Goal: Information Seeking & Learning: Check status

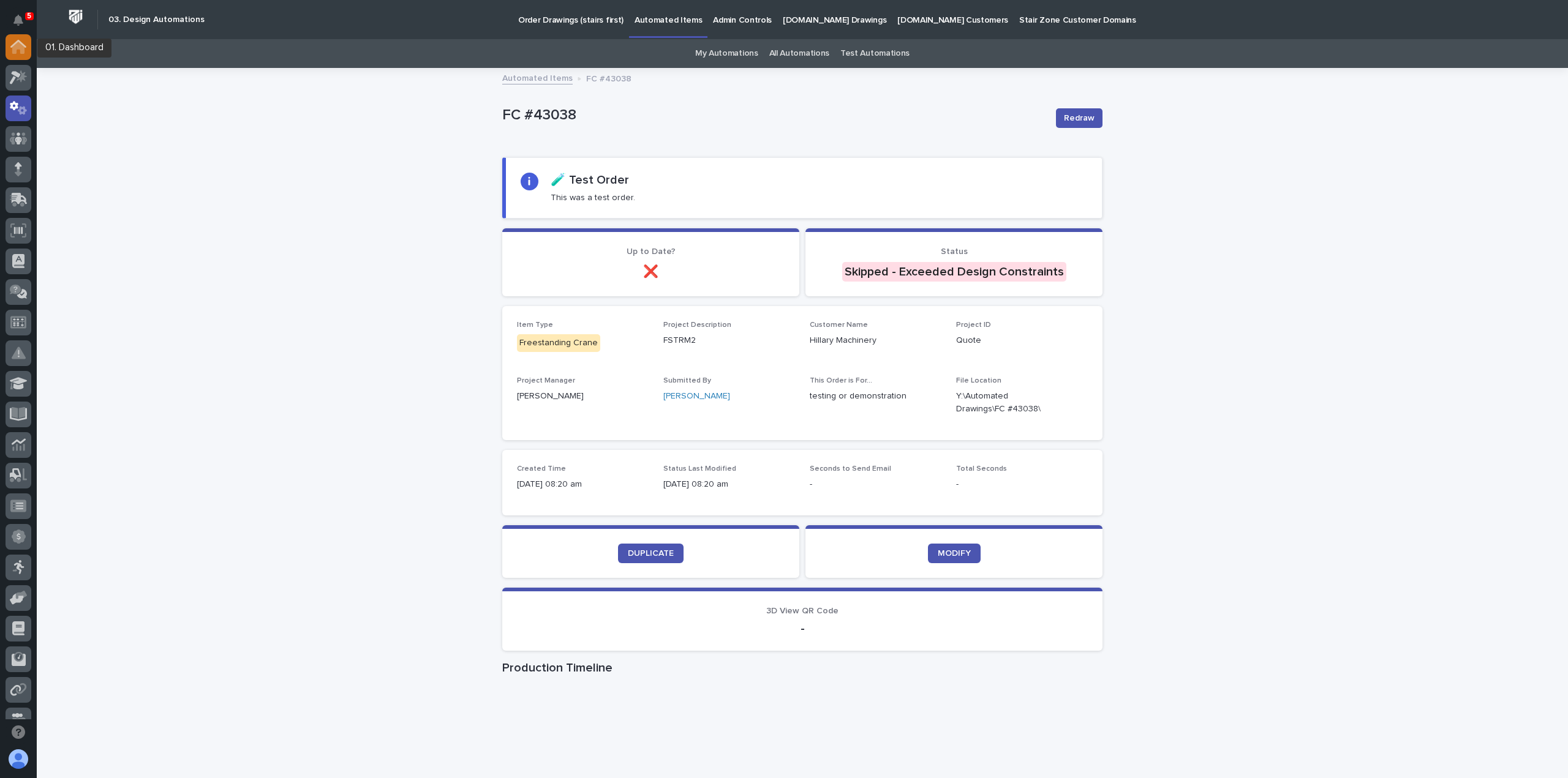
click at [17, 49] on icon at bounding box center [19, 48] width 13 height 13
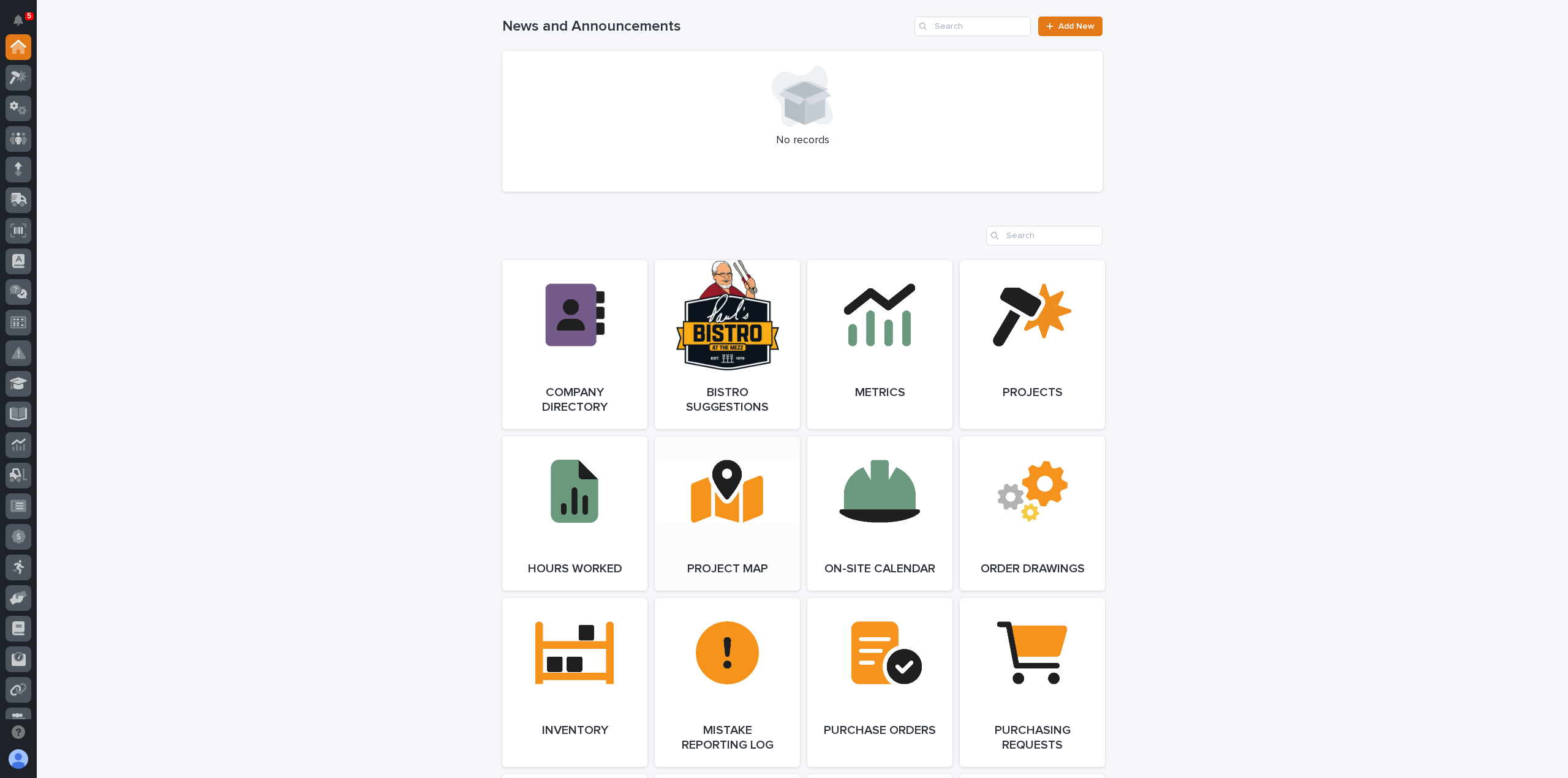
scroll to position [980, 0]
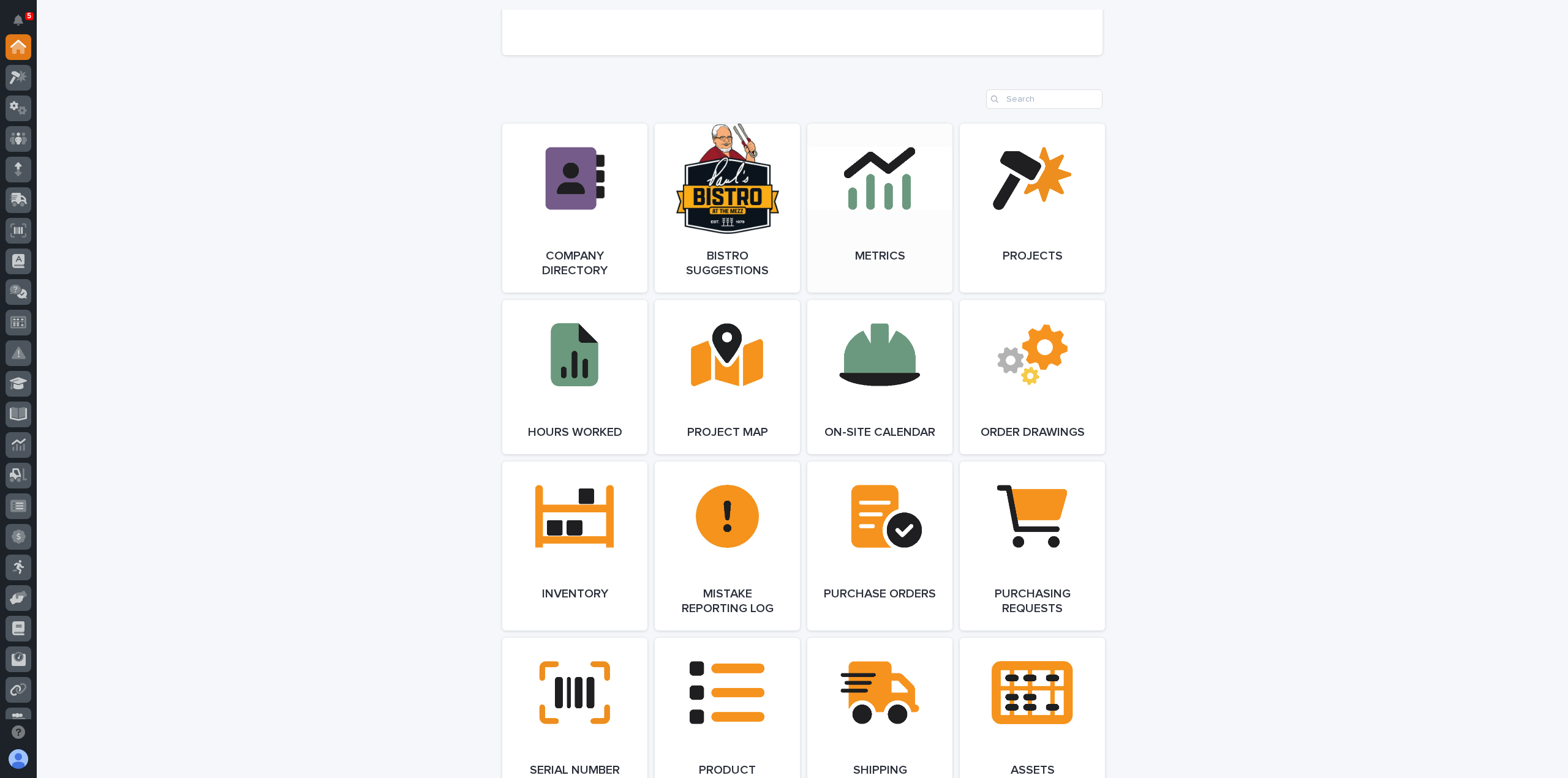
click at [838, 253] on link "Open Link" at bounding box center [880, 208] width 145 height 169
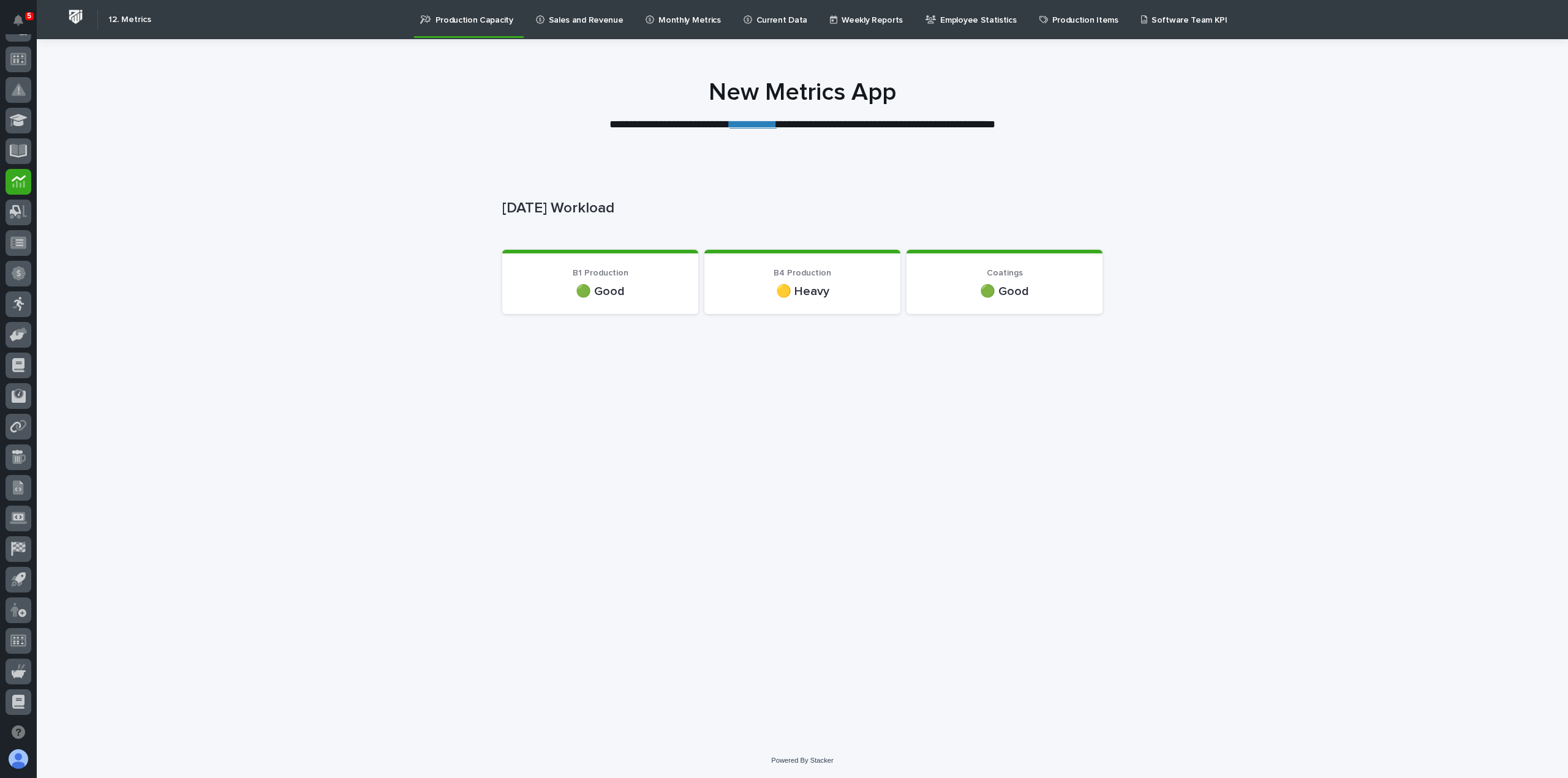
click at [556, 23] on p "Sales and Revenue" at bounding box center [586, 13] width 75 height 26
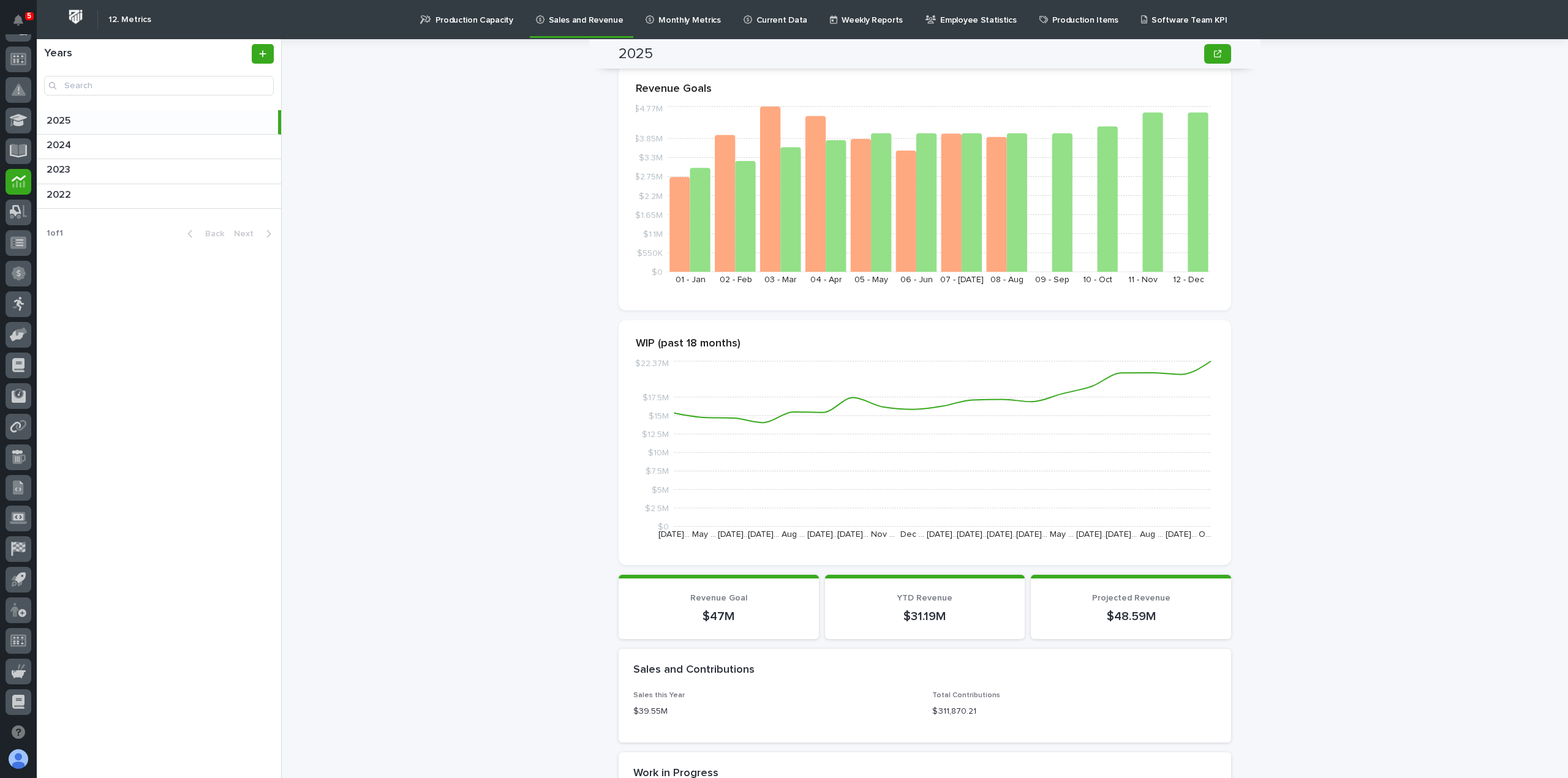
scroll to position [62, 0]
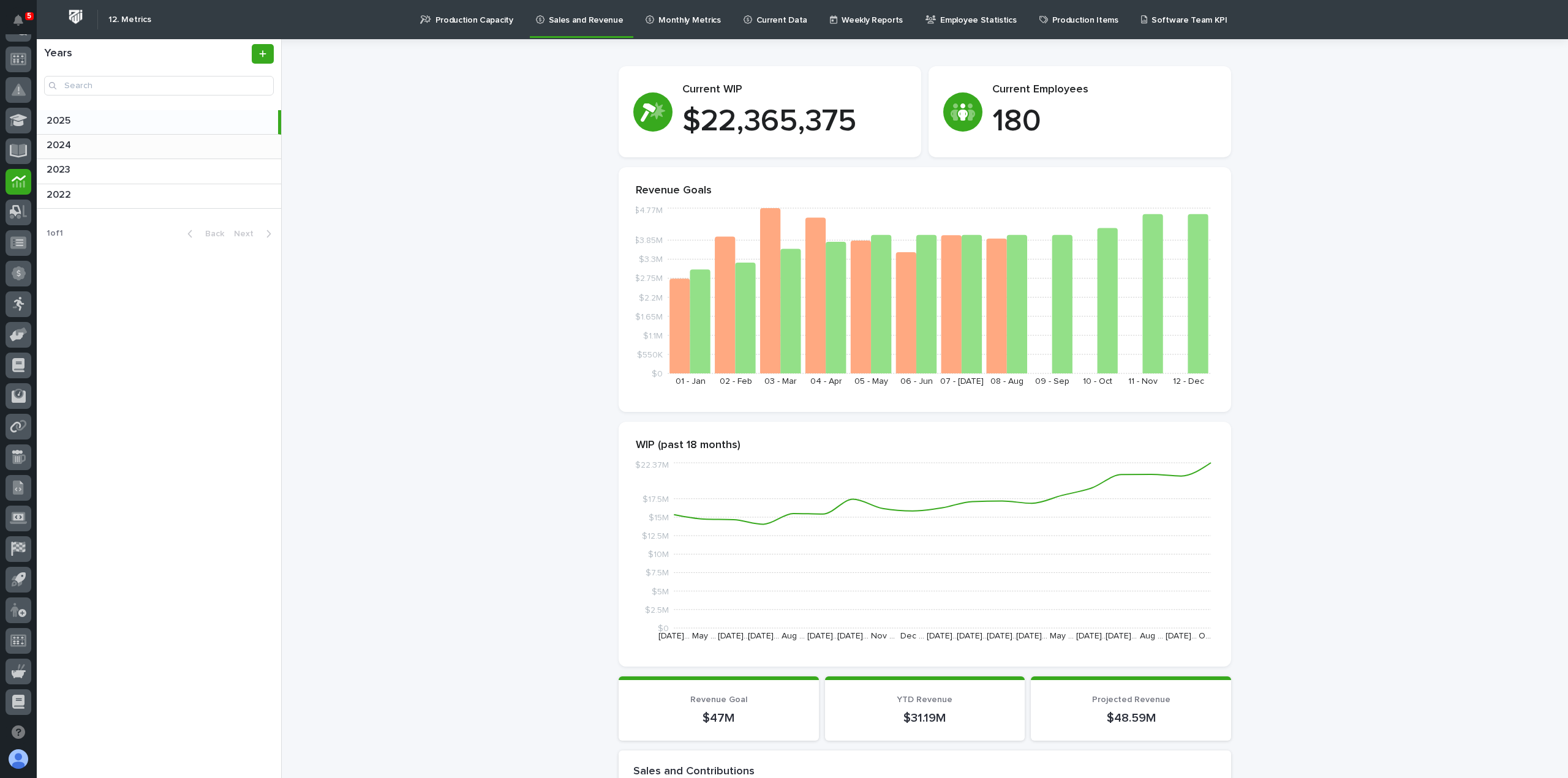
click at [156, 144] on p at bounding box center [161, 145] width 230 height 12
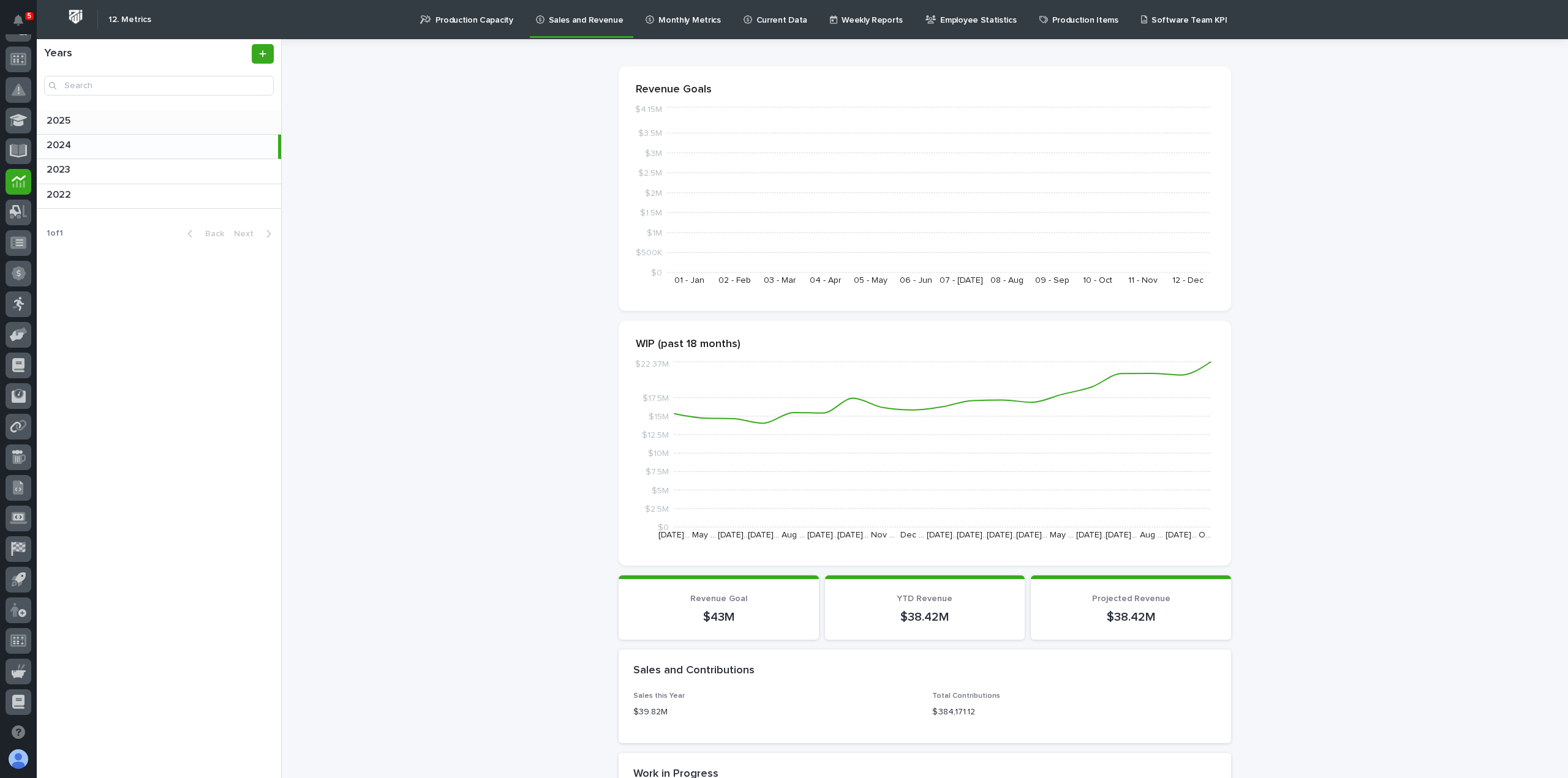
click at [69, 122] on p "2025" at bounding box center [59, 120] width 26 height 14
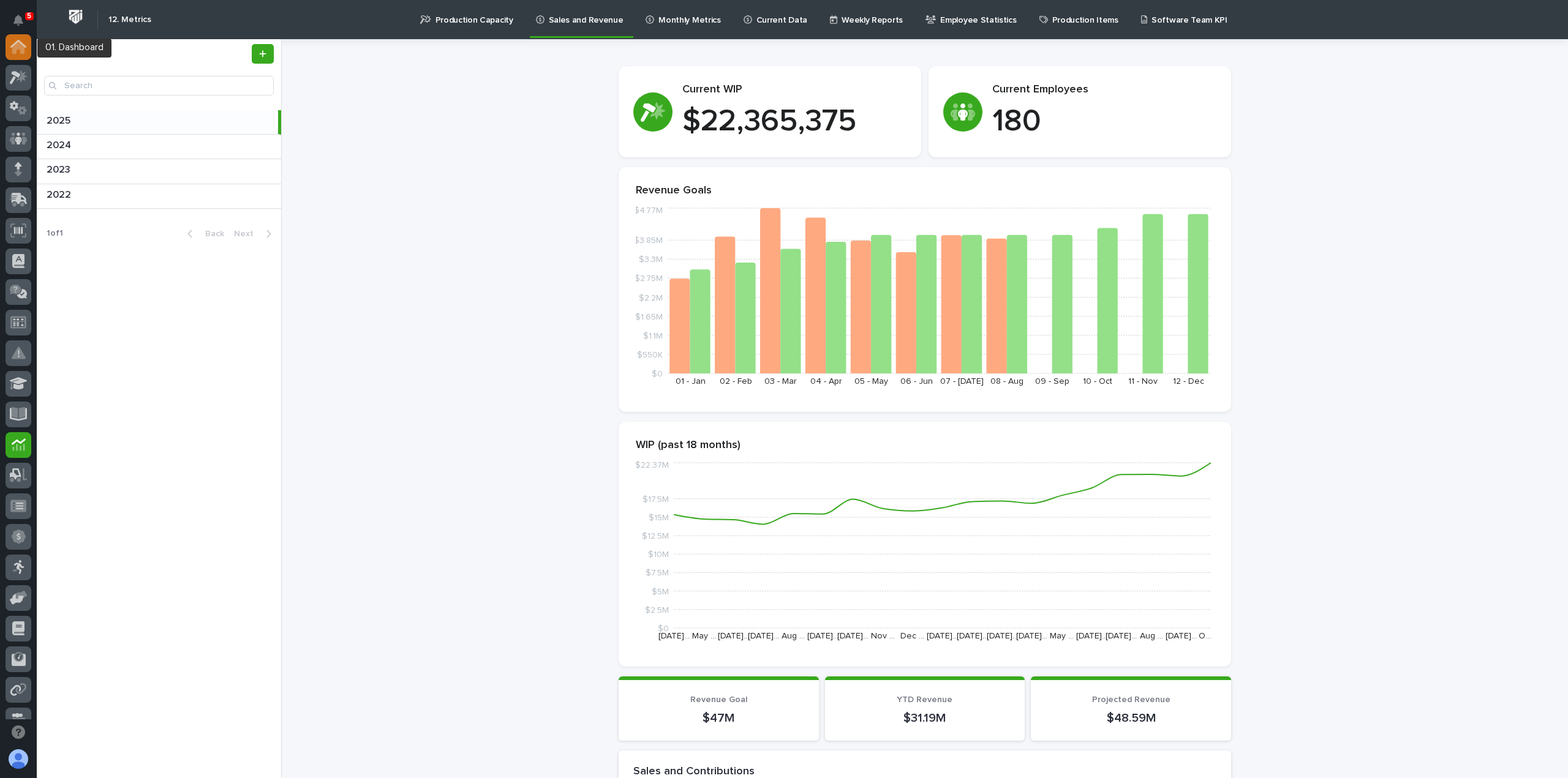
click at [22, 46] on icon at bounding box center [19, 48] width 13 height 13
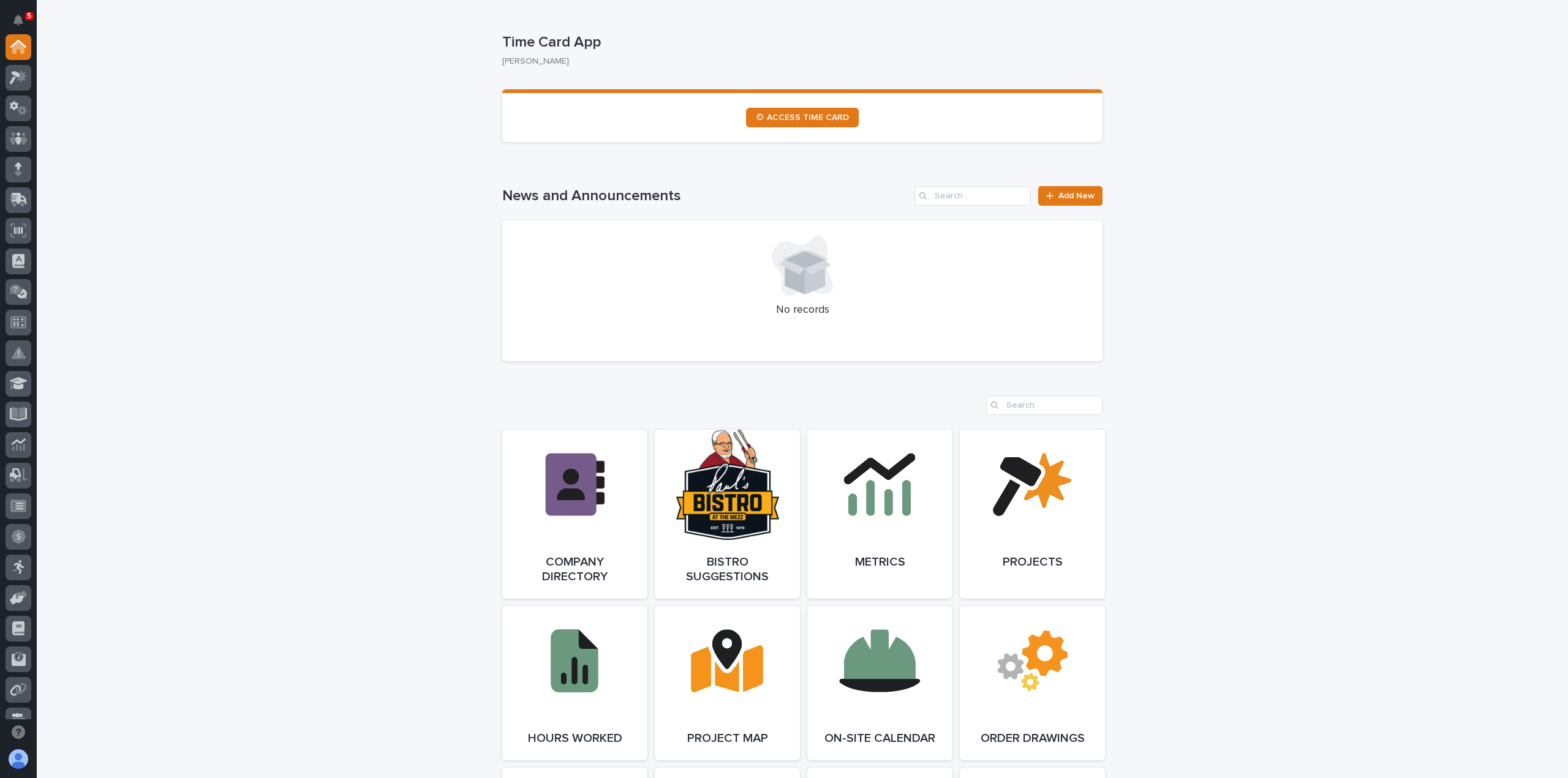
scroll to position [858, 0]
